Goal: Task Accomplishment & Management: Manage account settings

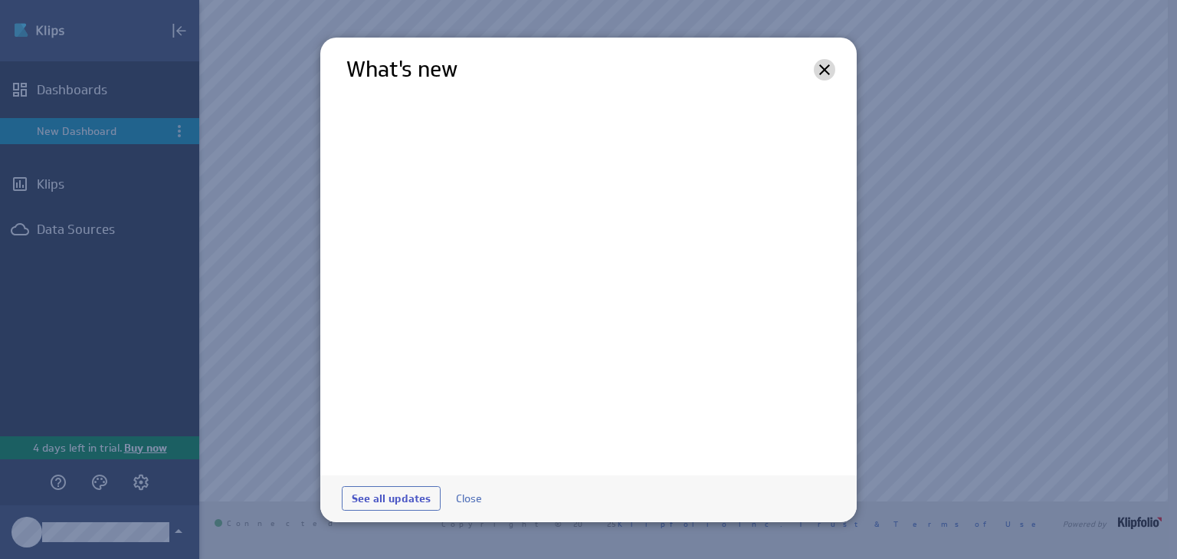
click at [822, 70] on icon at bounding box center [824, 70] width 18 height 18
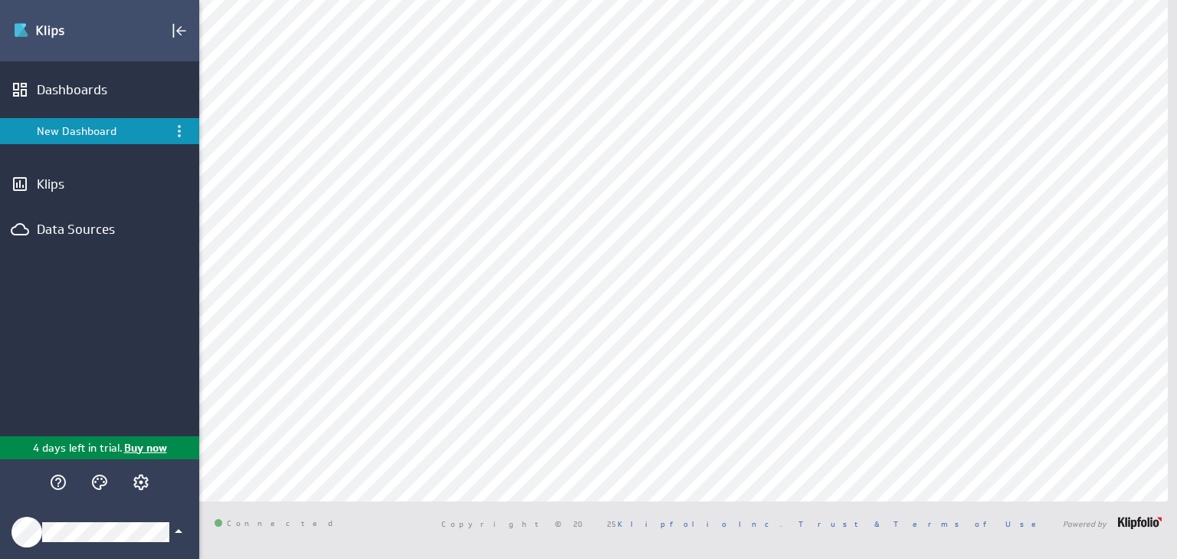
click at [92, 544] on div "Klipfolio Account" at bounding box center [99, 532] width 199 height 54
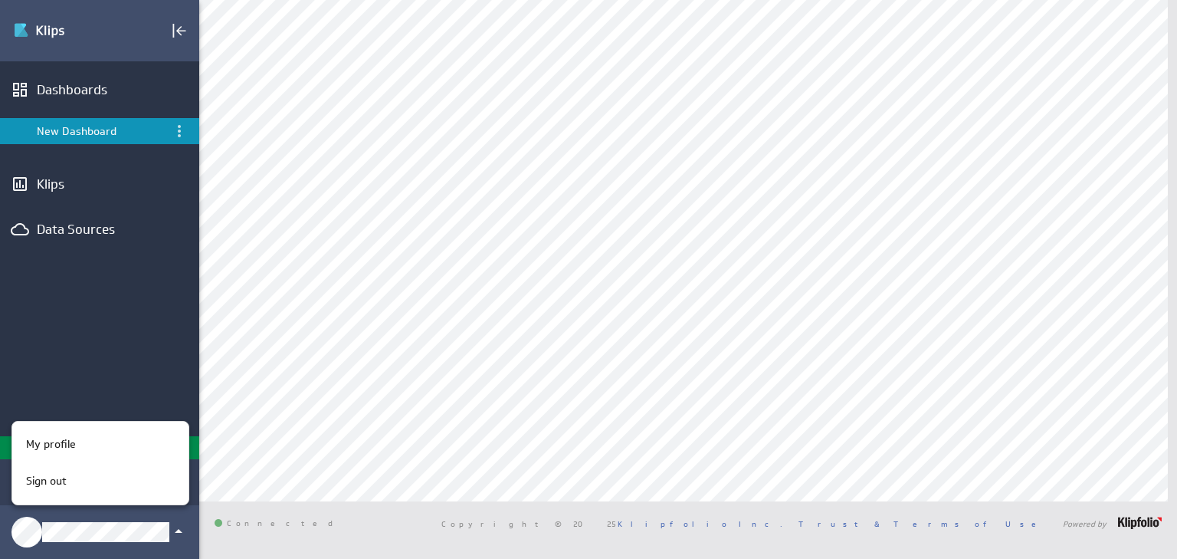
click at [75, 284] on div at bounding box center [588, 279] width 1177 height 559
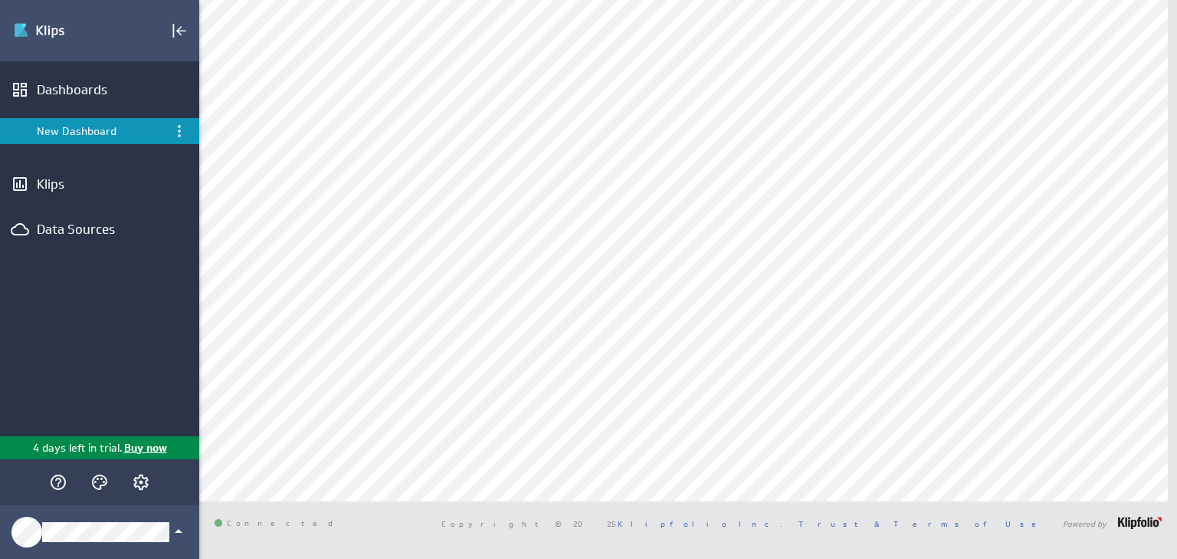
click at [77, 233] on div "Data Sources" at bounding box center [100, 229] width 126 height 17
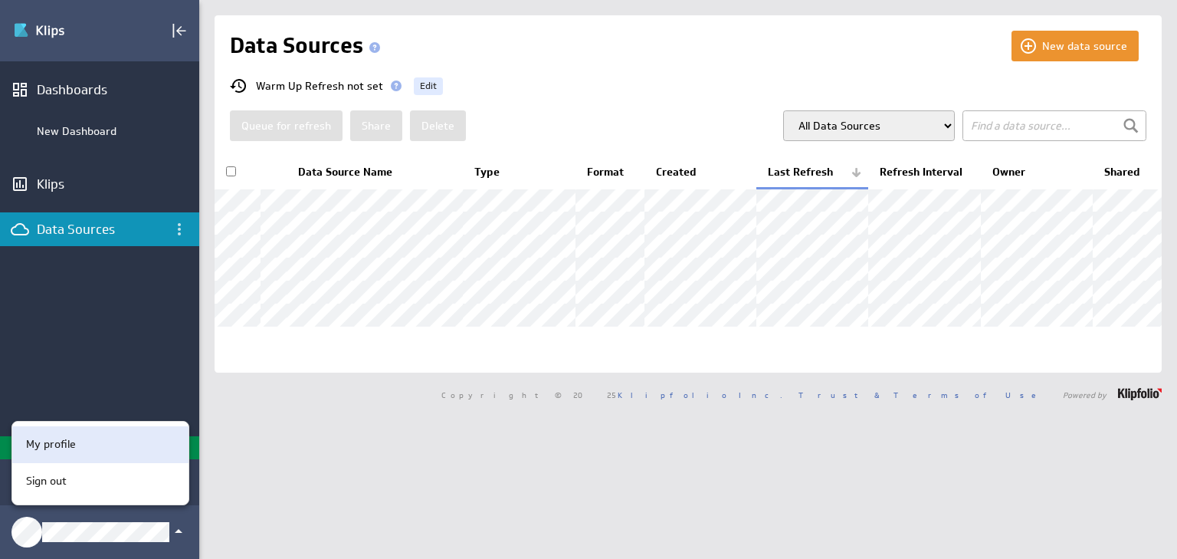
click at [107, 444] on div "My profile" at bounding box center [98, 444] width 156 height 16
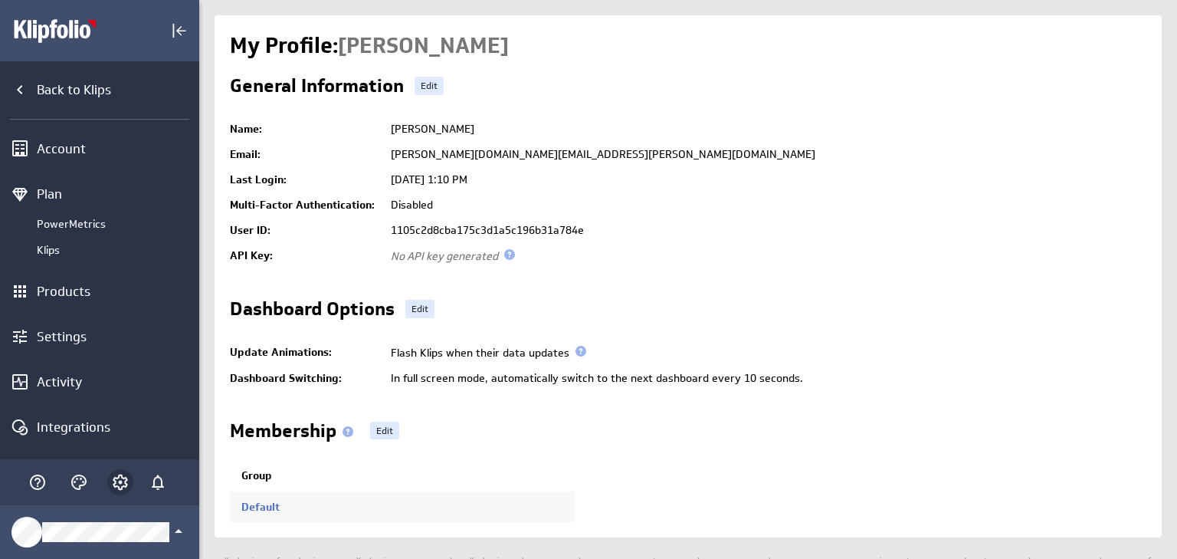
click at [120, 484] on icon "Account and settings" at bounding box center [121, 482] width 4 height 4
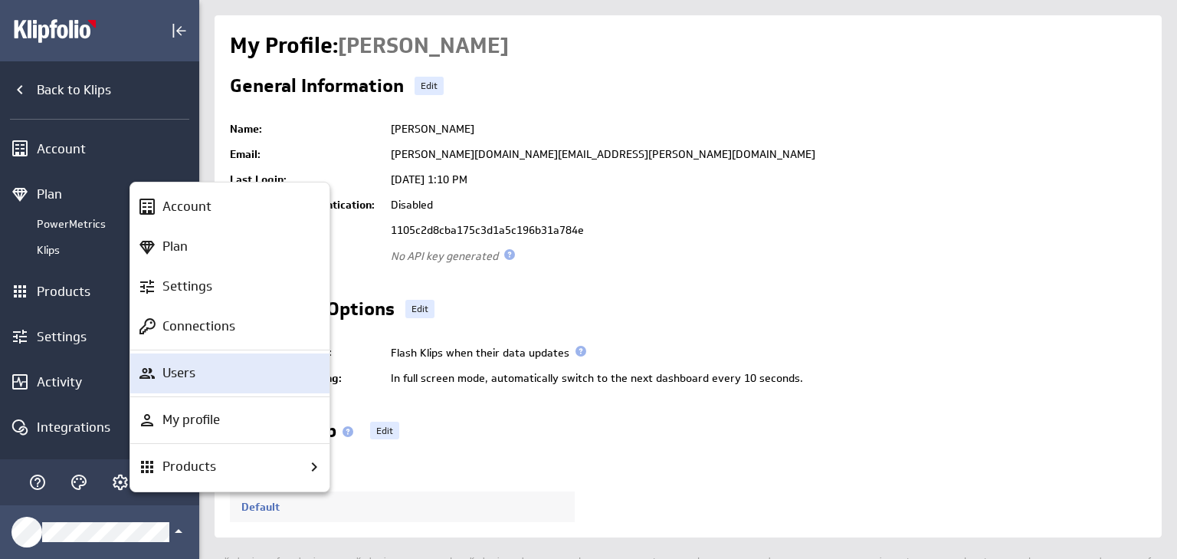
click at [196, 374] on div "Users" at bounding box center [236, 372] width 161 height 19
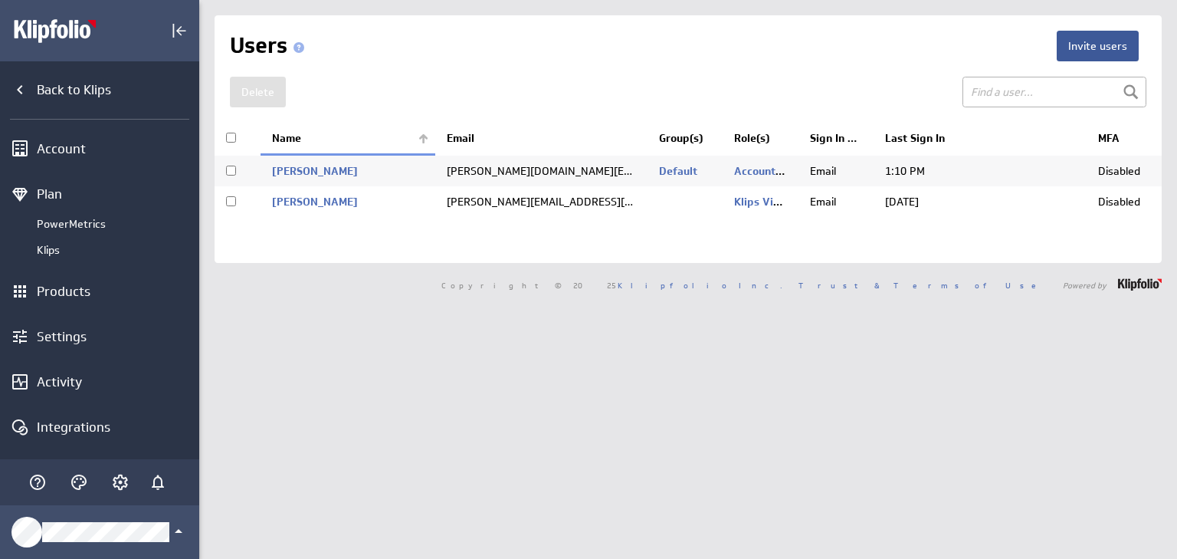
click at [339, 208] on td "Stretten, Anthony" at bounding box center [348, 201] width 175 height 31
checkbox input "true"
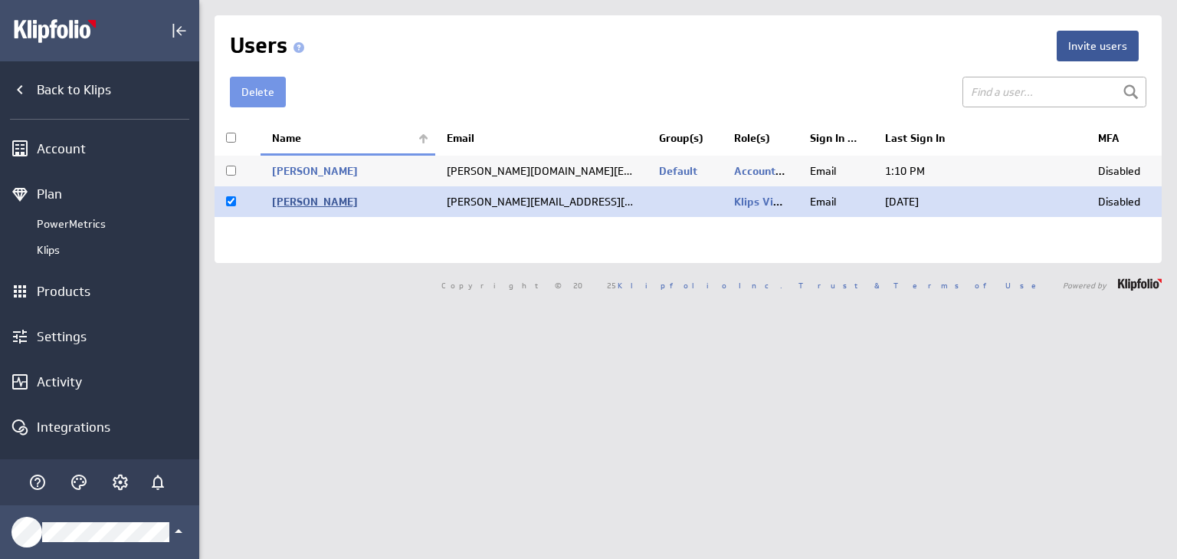
click at [337, 200] on link "Stretten, Anthony" at bounding box center [315, 202] width 86 height 14
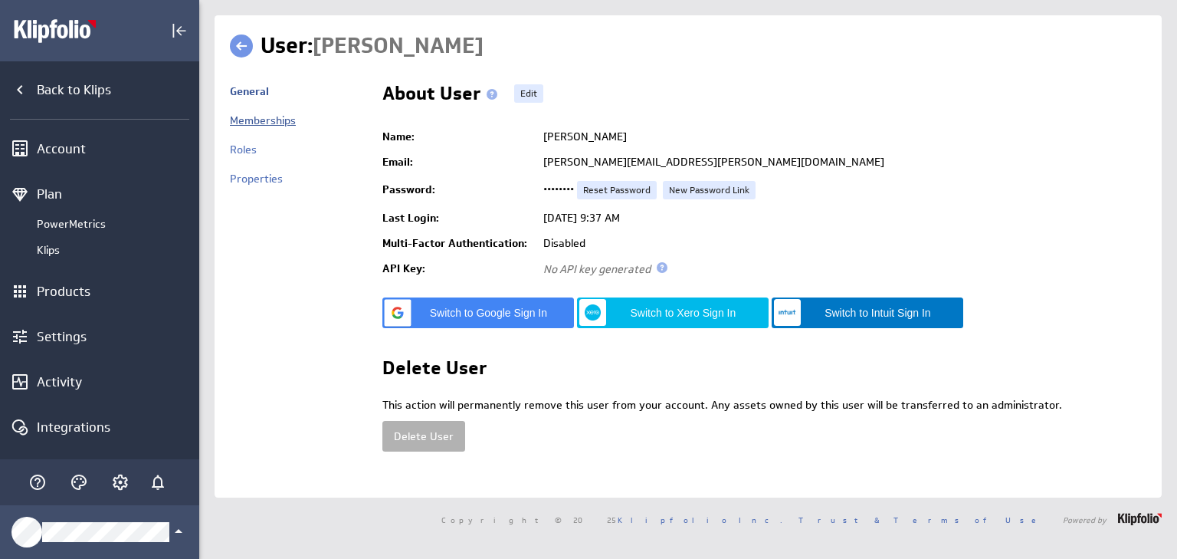
click at [257, 119] on link "Memberships" at bounding box center [263, 120] width 66 height 14
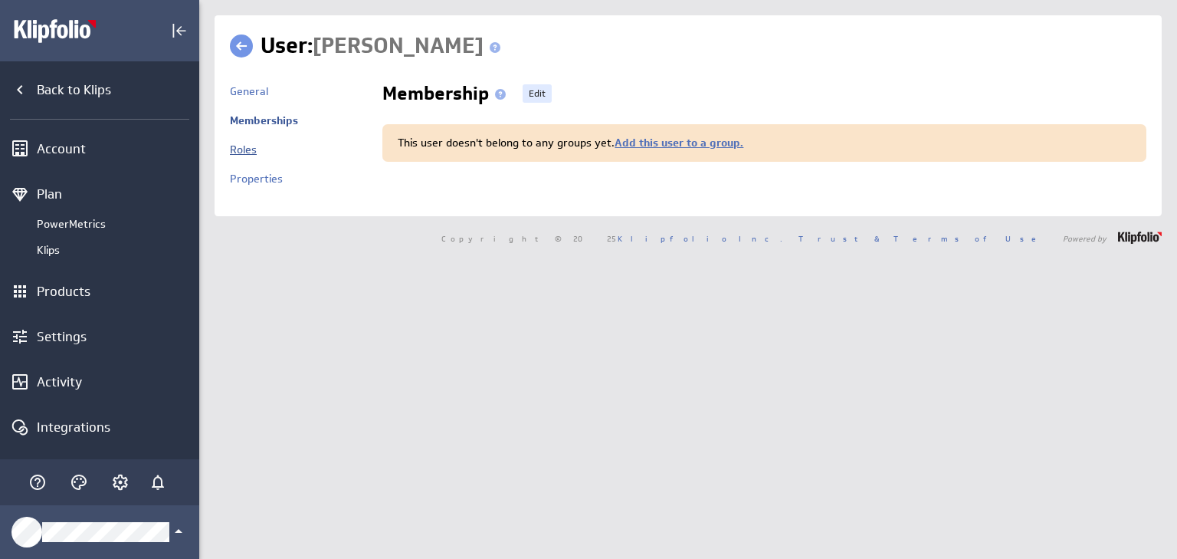
click at [238, 145] on link "Roles" at bounding box center [243, 150] width 27 height 14
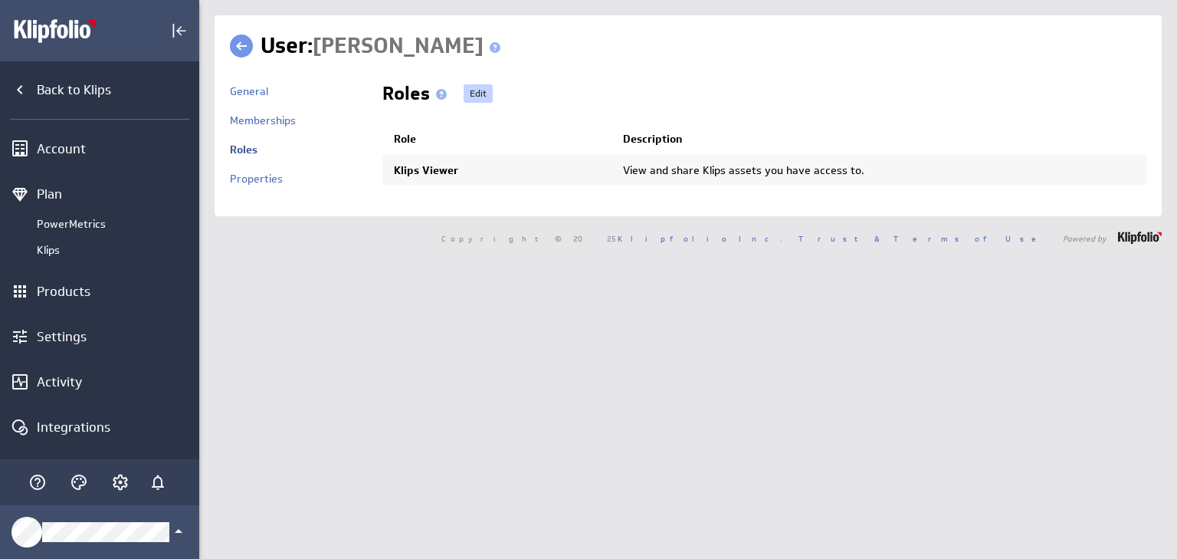
click at [486, 90] on link "Edit" at bounding box center [478, 93] width 29 height 18
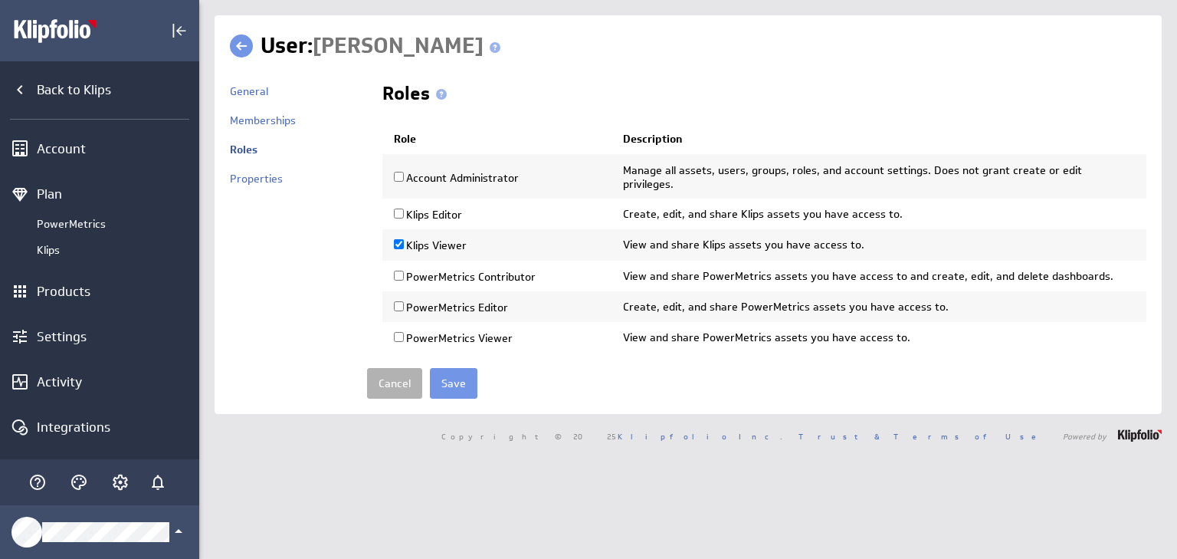
click at [455, 172] on label "Account Administrator" at bounding box center [456, 178] width 125 height 14
click at [404, 172] on input "Account Administrator" at bounding box center [399, 177] width 10 height 10
checkbox input "true"
click at [441, 208] on label "Klips Editor" at bounding box center [428, 215] width 68 height 14
click at [404, 208] on input "Klips Editor" at bounding box center [399, 213] width 10 height 10
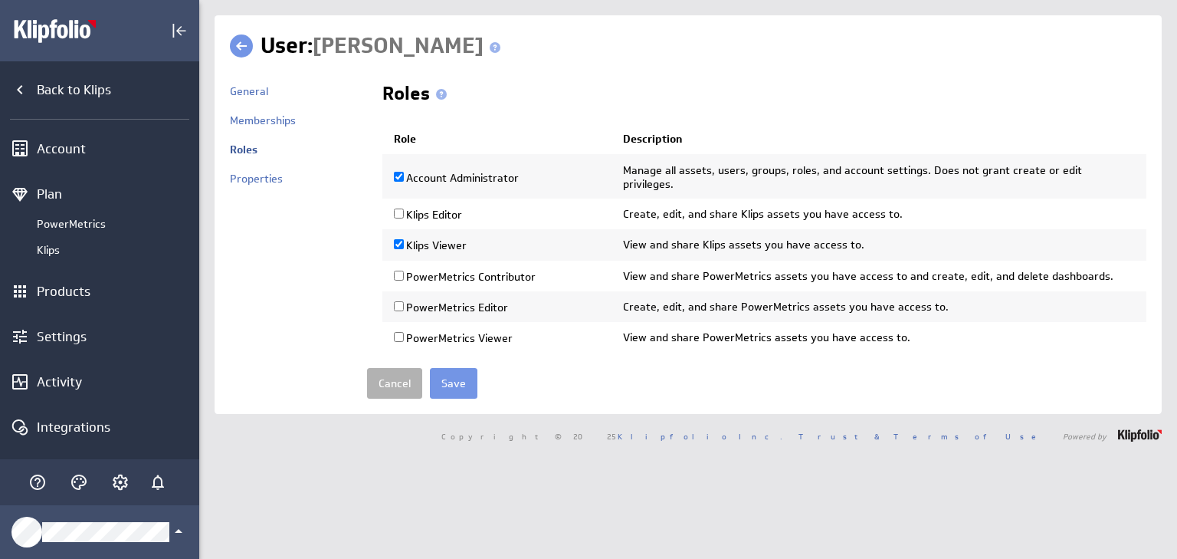
checkbox input "true"
click at [433, 270] on label "PowerMetrics Contributor" at bounding box center [465, 277] width 142 height 14
click at [404, 270] on input "PowerMetrics Contributor" at bounding box center [399, 275] width 10 height 10
checkbox input "true"
click at [428, 300] on label "PowerMetrics Editor" at bounding box center [451, 307] width 114 height 14
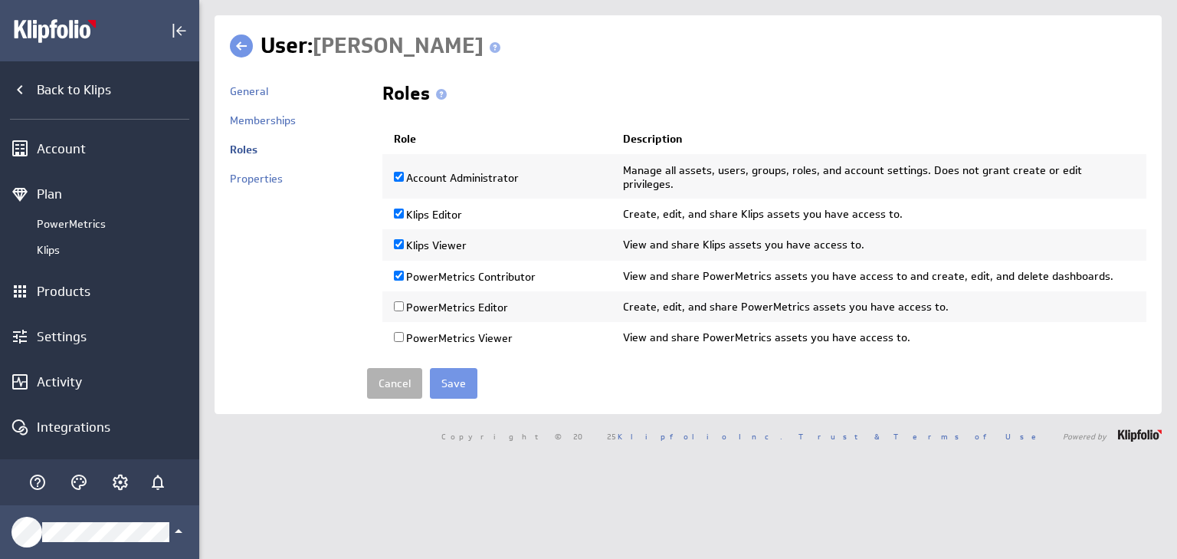
click at [404, 301] on input "PowerMetrics Editor" at bounding box center [399, 306] width 10 height 10
checkbox input "true"
click at [428, 331] on label "PowerMetrics Viewer" at bounding box center [453, 338] width 119 height 14
click at [404, 332] on input "PowerMetrics Viewer" at bounding box center [399, 337] width 10 height 10
checkbox input "true"
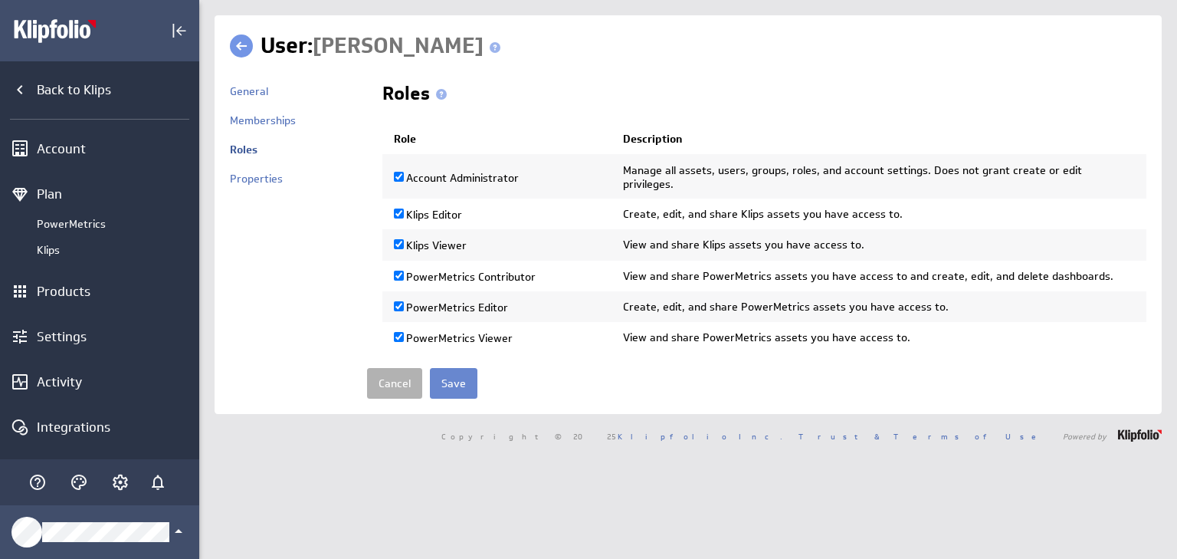
click at [458, 368] on input "Save" at bounding box center [454, 383] width 48 height 31
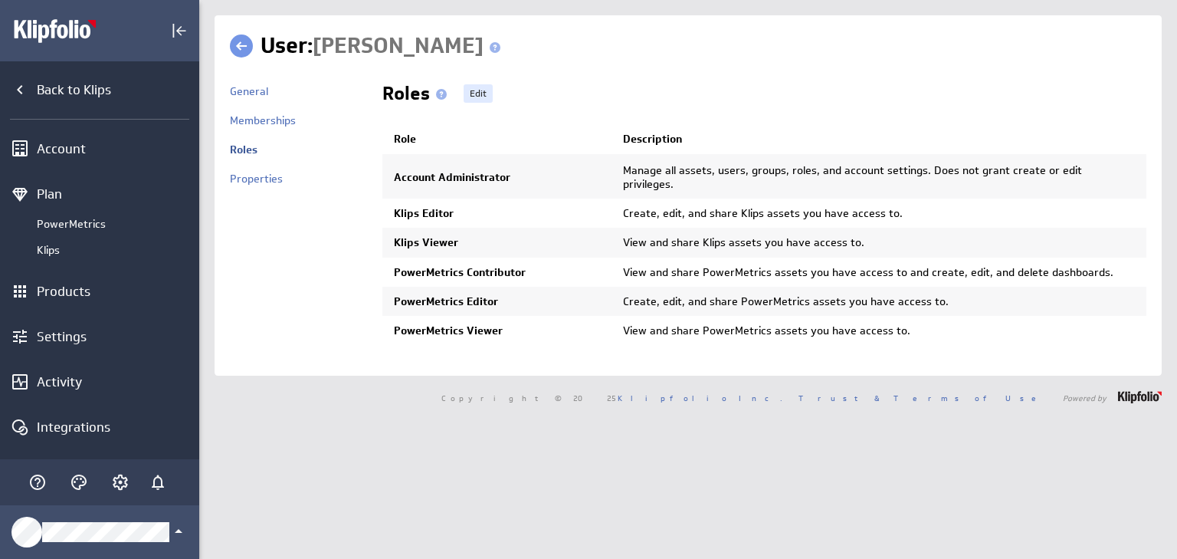
drag, startPoint x: 324, startPoint y: 159, endPoint x: 320, endPoint y: 173, distance: 14.3
click at [323, 165] on div "Roles" at bounding box center [298, 157] width 137 height 29
click at [262, 195] on div "Properties" at bounding box center [298, 186] width 137 height 29
click at [262, 166] on div "Roles" at bounding box center [298, 157] width 137 height 29
click at [264, 186] on div "Properties" at bounding box center [298, 186] width 137 height 29
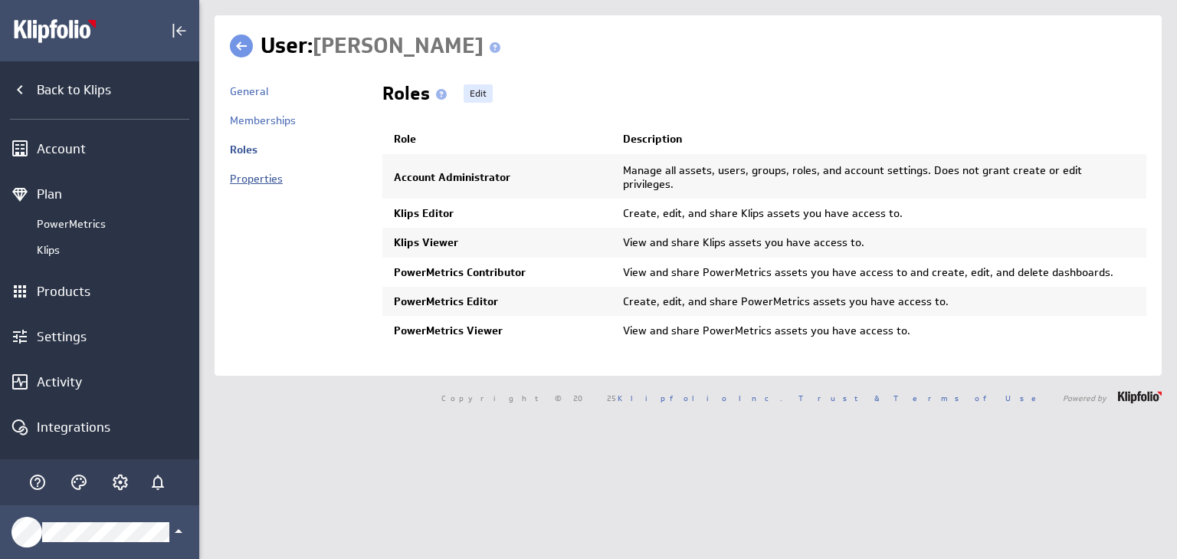
click at [267, 182] on link "Properties" at bounding box center [256, 179] width 53 height 14
